Goal: Task Accomplishment & Management: Use online tool/utility

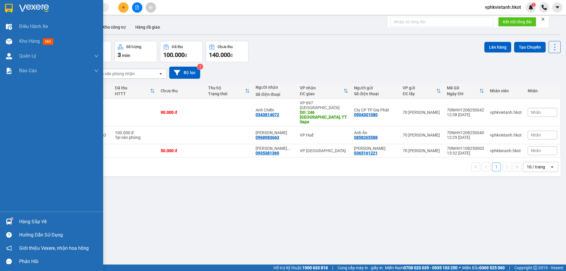
click at [22, 9] on img at bounding box center [34, 8] width 30 height 9
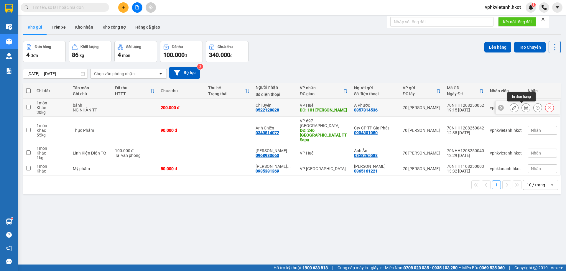
click at [521, 109] on div at bounding box center [525, 107] width 9 height 9
click at [521, 109] on button at bounding box center [525, 108] width 8 height 10
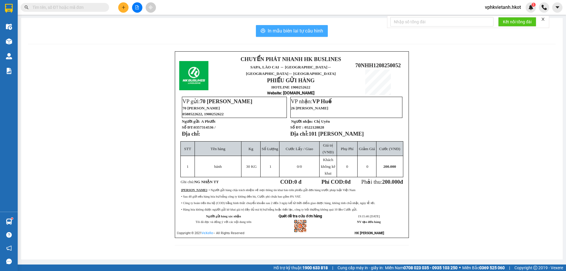
click at [273, 27] on span "In mẫu biên lai tự cấu hình" at bounding box center [294, 30] width 55 height 7
